Goal: Task Accomplishment & Management: Manage account settings

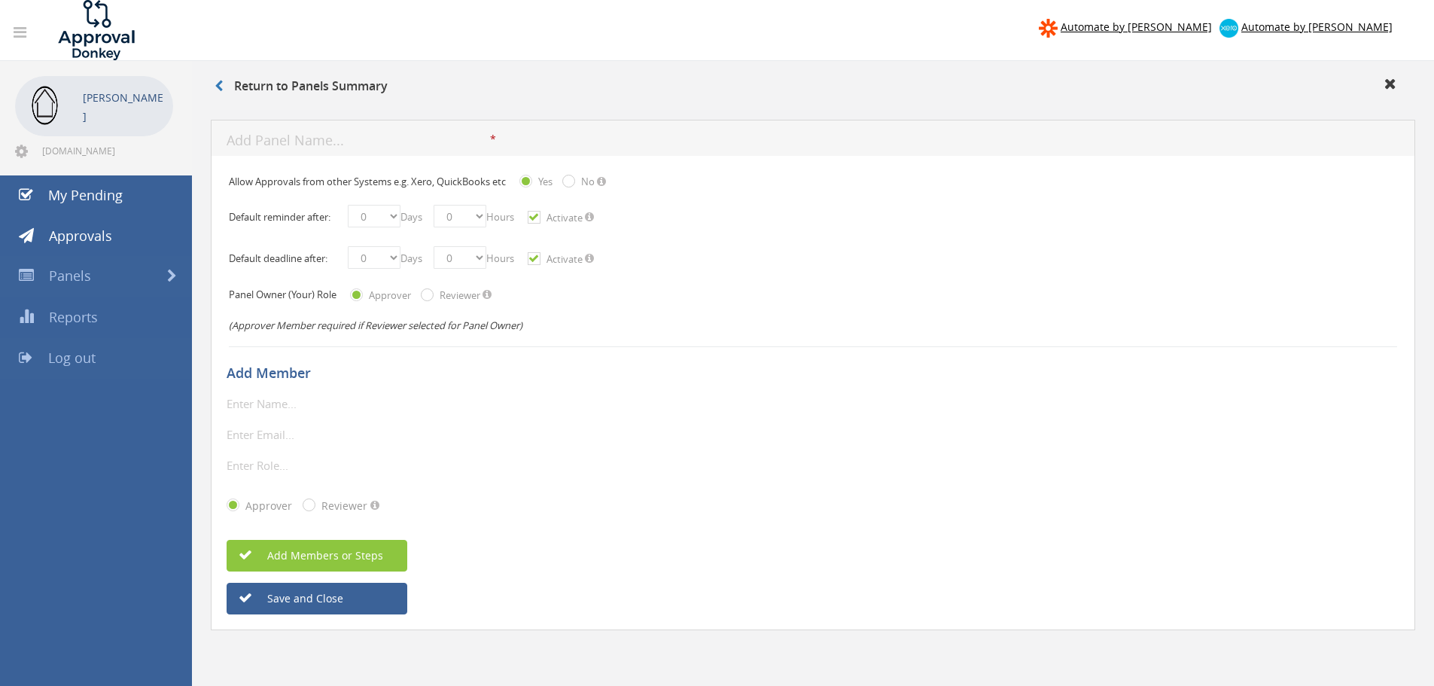
click at [72, 356] on span "Log out" at bounding box center [71, 358] width 47 height 18
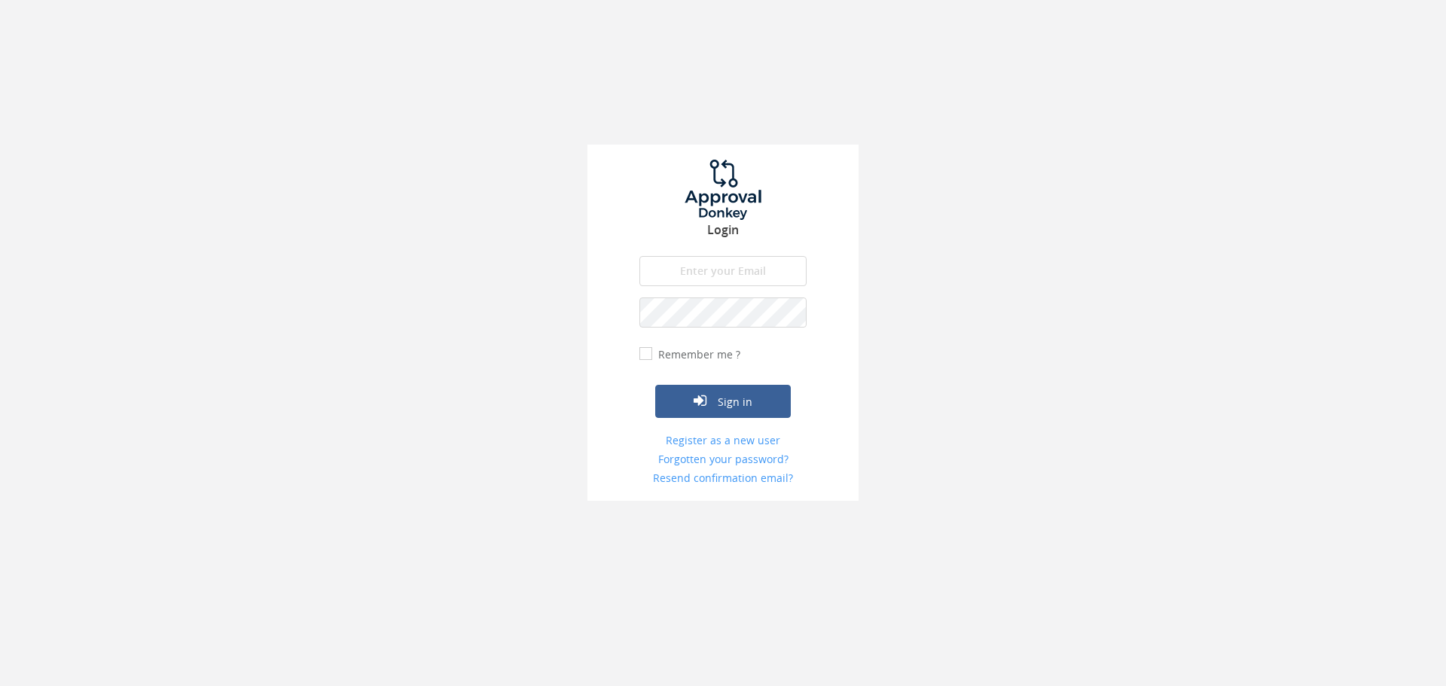
click at [700, 291] on form "The email is required. Invalid email address. The password is required. The ema…" at bounding box center [722, 371] width 167 height 230
click at [717, 270] on input "email" at bounding box center [722, 271] width 167 height 30
type input "[DOMAIN_NAME][EMAIL_ADDRESS][DOMAIN_NAME]"
click at [655, 385] on button "Sign in" at bounding box center [723, 401] width 136 height 33
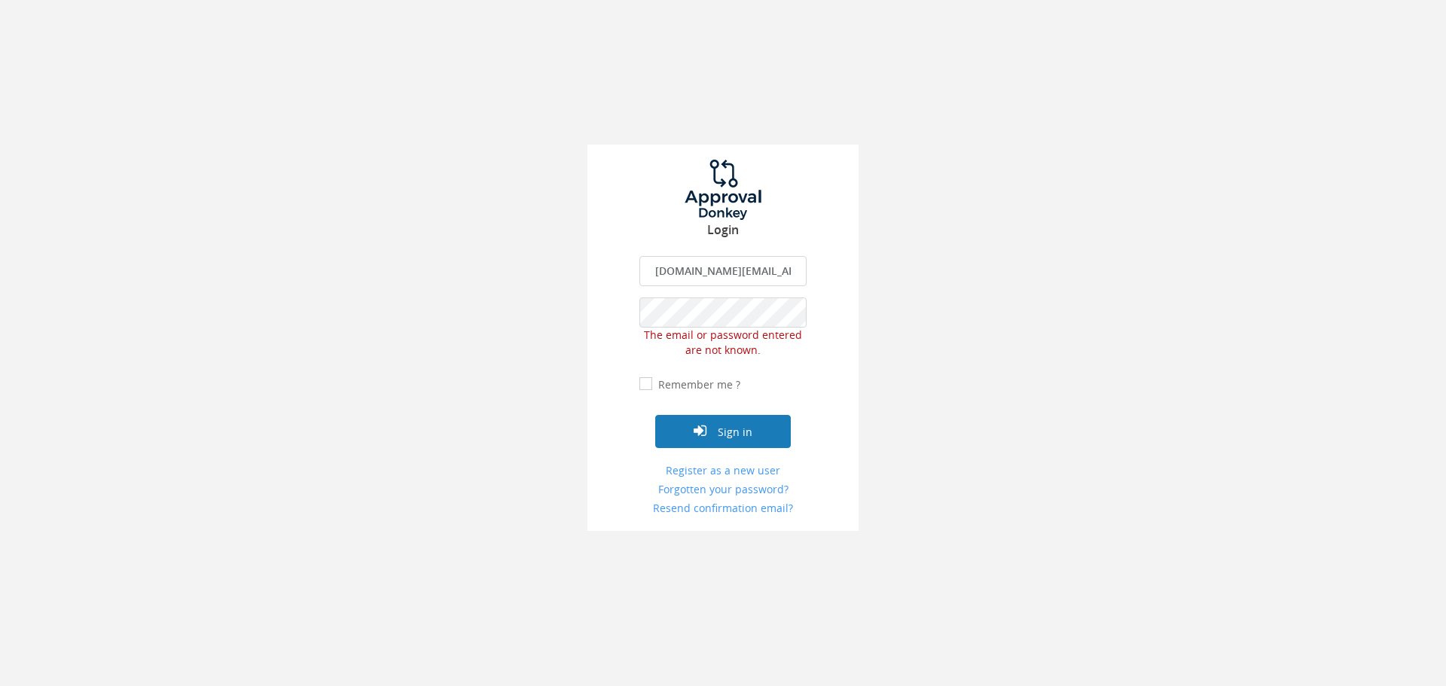
drag, startPoint x: 724, startPoint y: 426, endPoint x: 699, endPoint y: 471, distance: 50.5
click at [718, 434] on button "Sign in" at bounding box center [723, 431] width 136 height 33
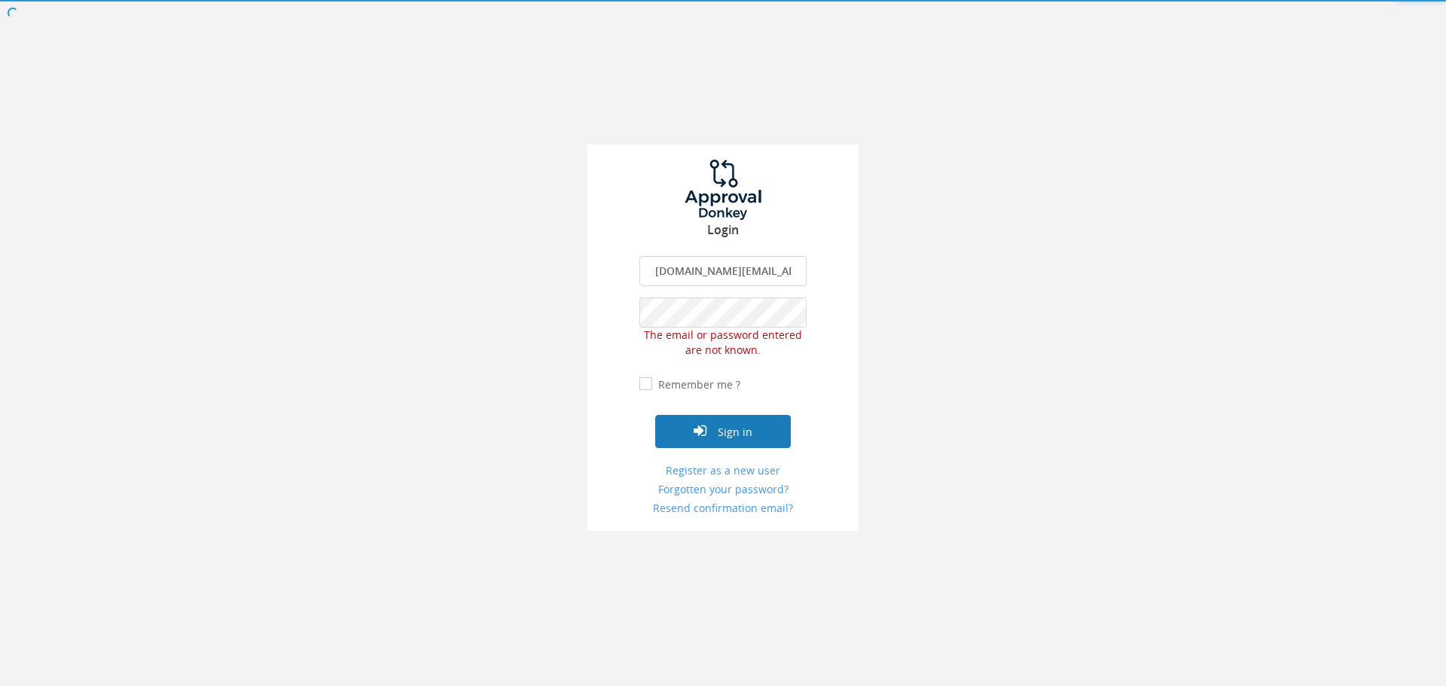
click at [748, 431] on button "Sign in" at bounding box center [723, 431] width 136 height 33
click at [758, 0] on div at bounding box center [723, 0] width 1446 height 0
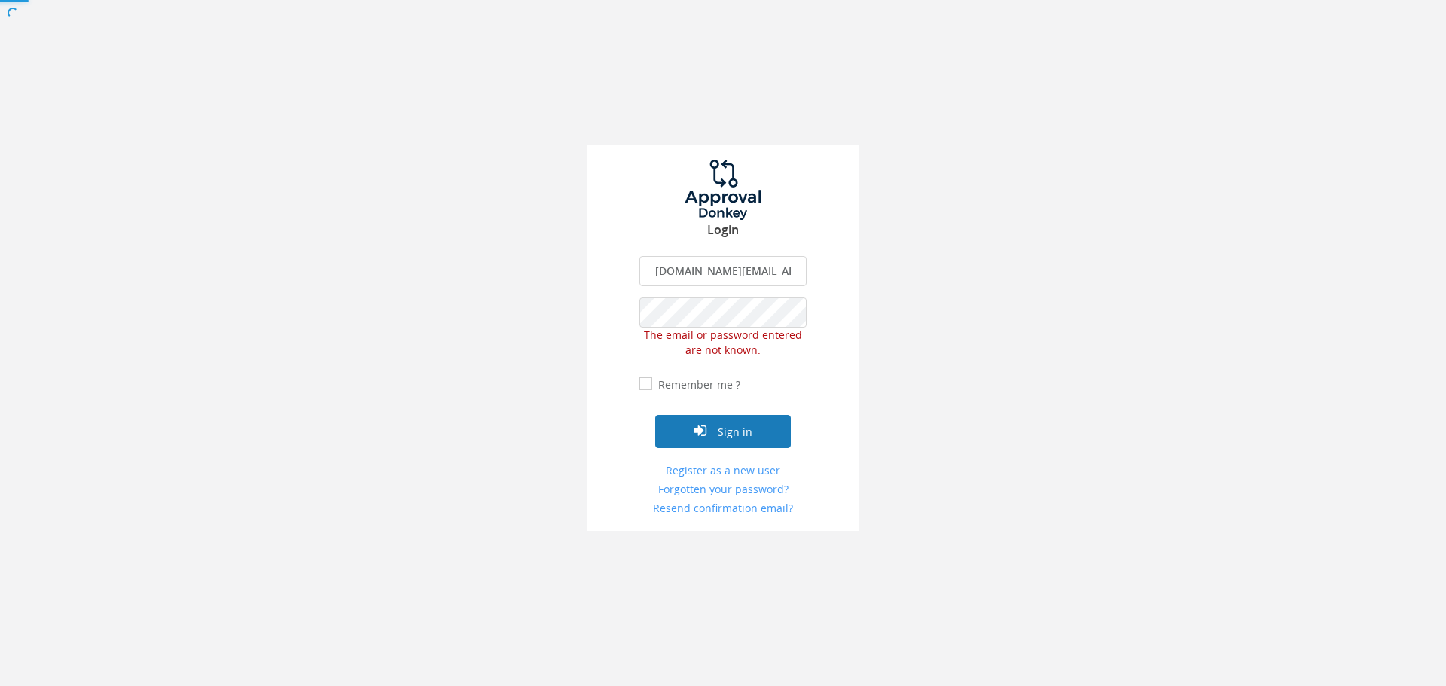
click at [758, 419] on div at bounding box center [723, 343] width 1446 height 686
click at [729, 436] on div at bounding box center [723, 343] width 1446 height 686
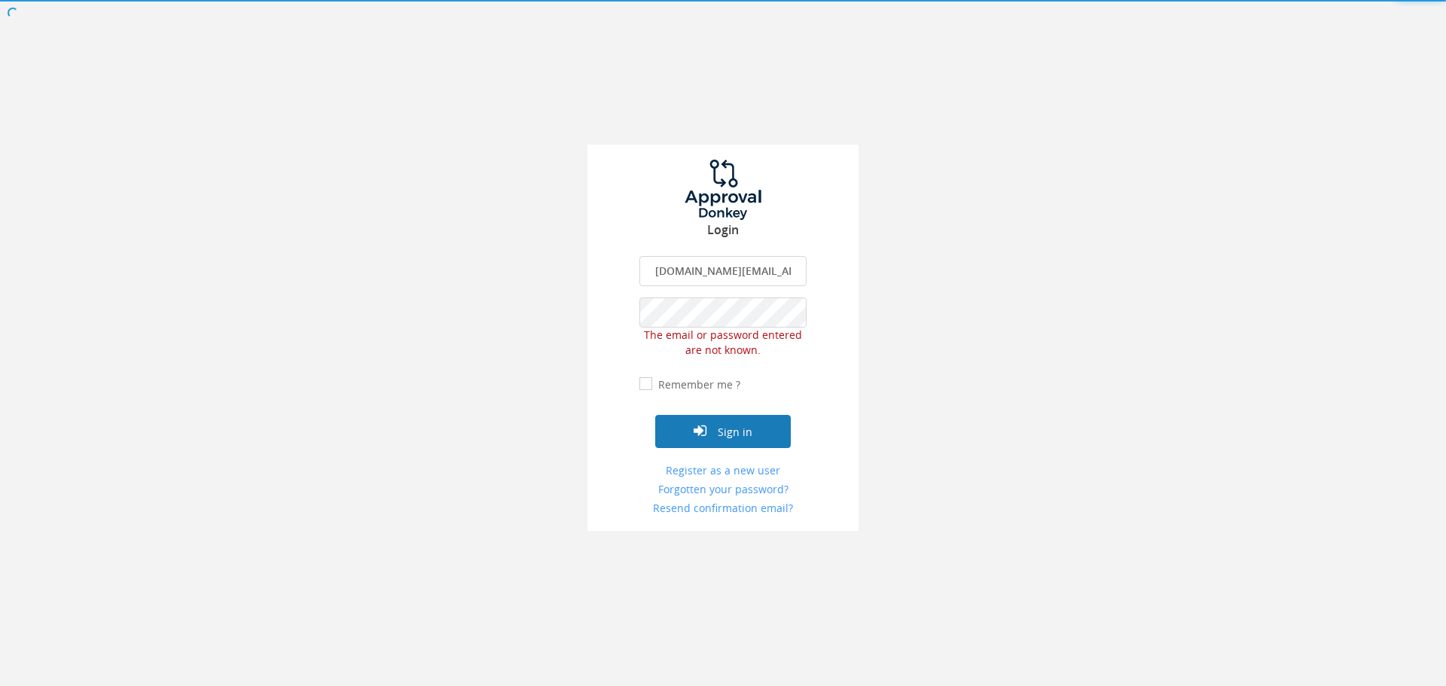
click at [725, 437] on button "Sign in" at bounding box center [723, 431] width 136 height 33
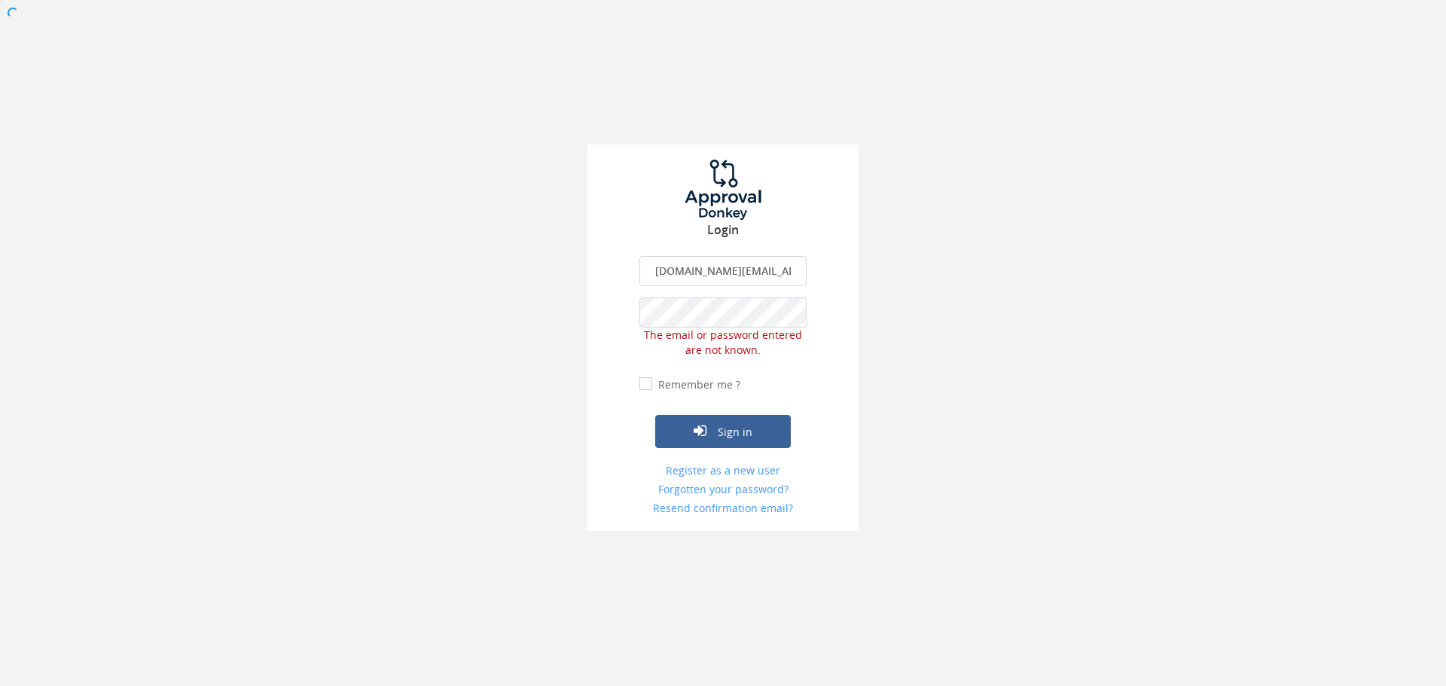
click at [725, 437] on div at bounding box center [723, 343] width 1446 height 686
click at [725, 438] on div at bounding box center [723, 343] width 1446 height 686
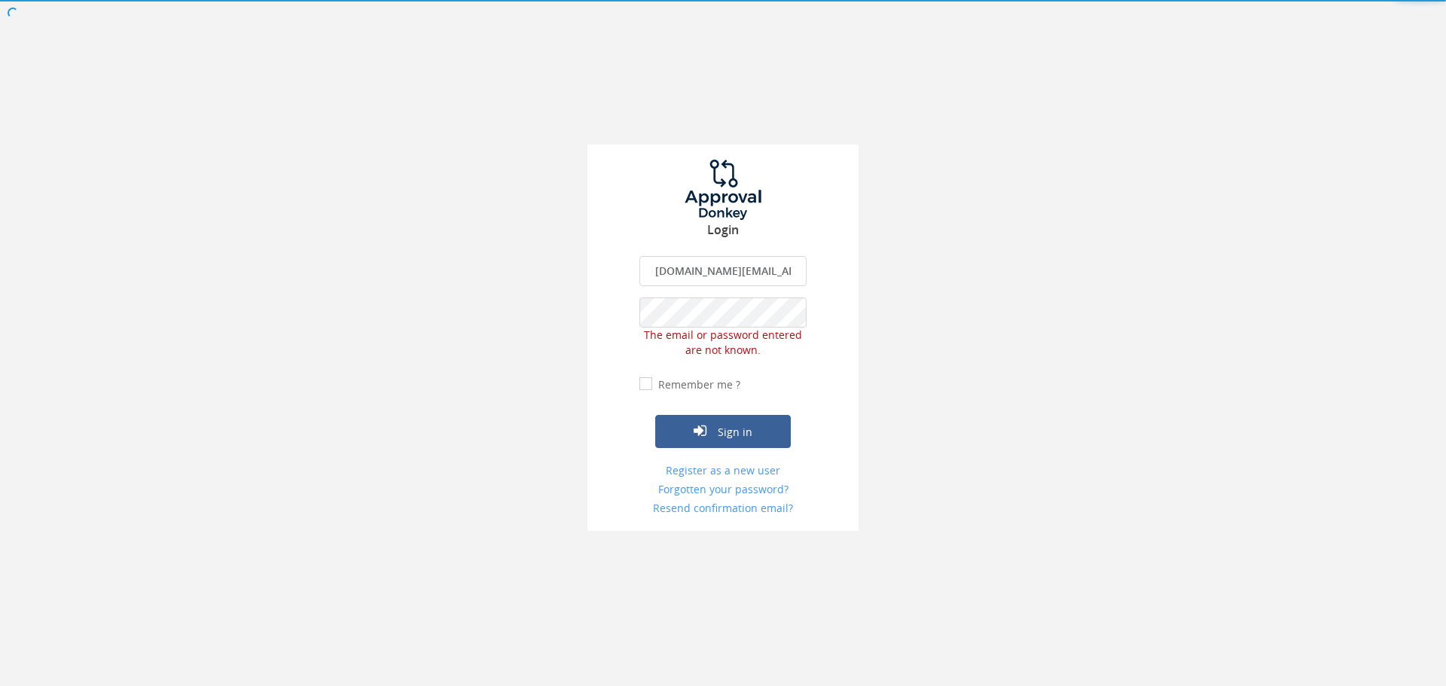
click at [725, 0] on div at bounding box center [723, 0] width 1446 height 0
click at [725, 438] on button "Sign in" at bounding box center [723, 431] width 136 height 33
